Goal: Check status: Check status

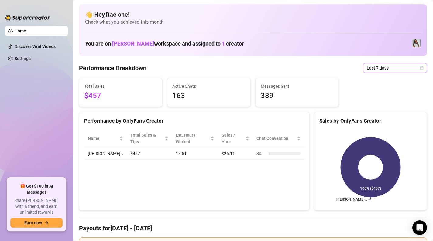
click at [382, 67] on span "Last 7 days" at bounding box center [395, 67] width 57 height 9
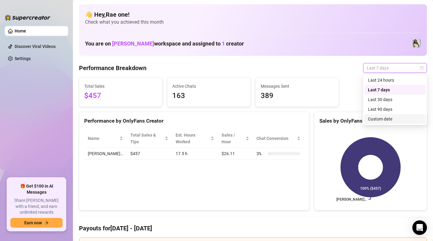
click at [386, 118] on div "Custom date" at bounding box center [395, 119] width 54 height 7
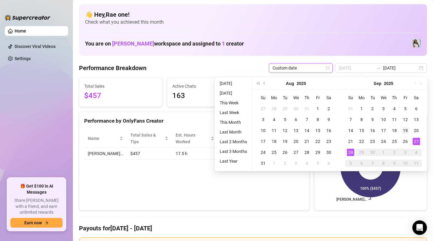
type input "[DATE]"
click at [407, 129] on div "19" at bounding box center [405, 130] width 7 height 7
type input "[DATE]"
click at [350, 152] on div "28" at bounding box center [350, 152] width 7 height 7
type input "[DATE]"
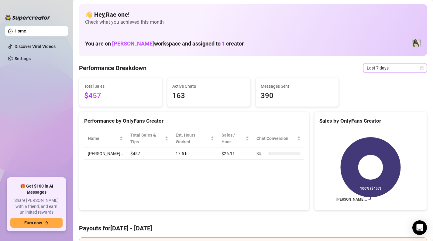
click at [393, 68] on span "Last 7 days" at bounding box center [395, 67] width 57 height 9
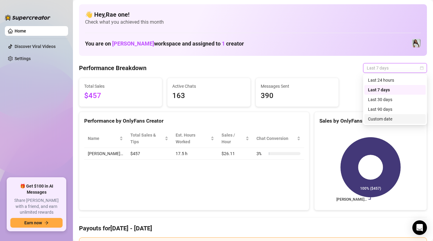
click at [387, 118] on div "Custom date" at bounding box center [395, 119] width 54 height 7
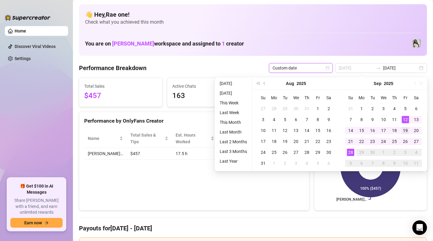
type input "[DATE]"
click at [407, 129] on div "19" at bounding box center [405, 130] width 7 height 7
type input "[DATE]"
click at [352, 150] on div "28" at bounding box center [350, 152] width 7 height 7
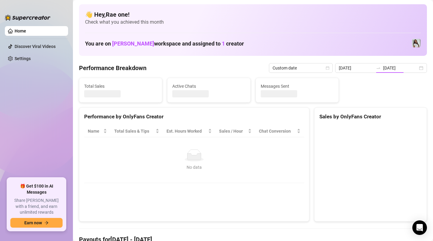
type input "[DATE]"
